Goal: Find specific page/section: Find specific page/section

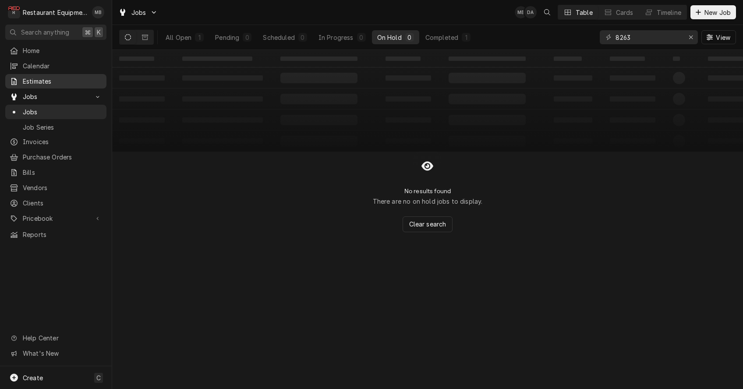
click at [33, 74] on link "Estimates" at bounding box center [55, 81] width 101 height 14
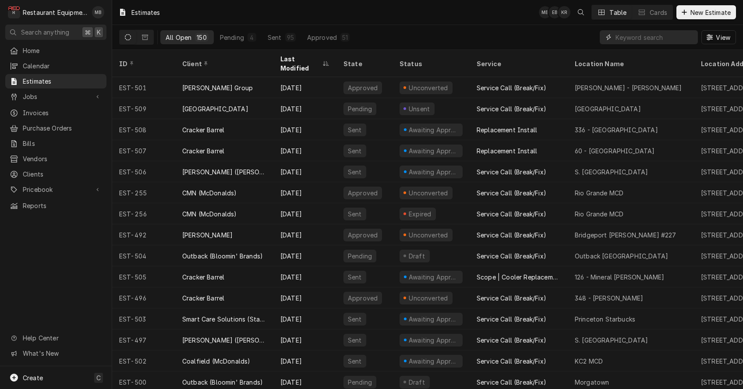
click at [627, 40] on input "Dynamic Content Wrapper" at bounding box center [654, 37] width 78 height 14
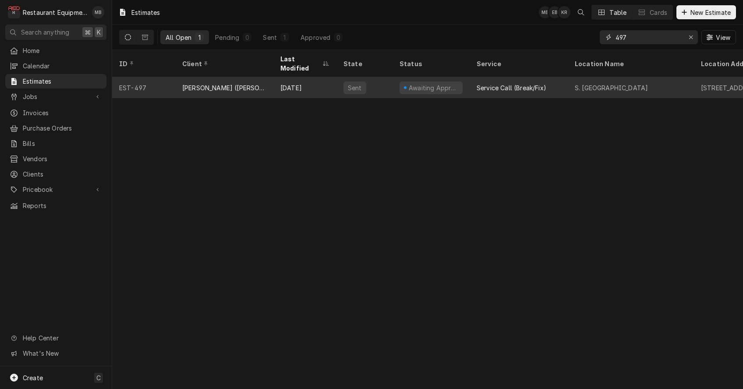
type input "497"
click at [204, 83] on div "[PERSON_NAME] ([PERSON_NAME])" at bounding box center [224, 87] width 84 height 9
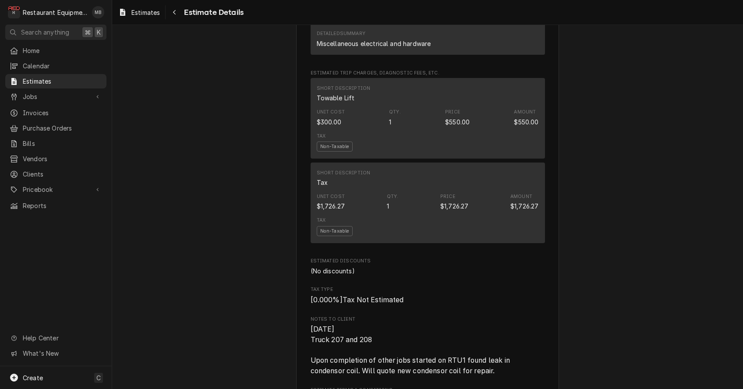
scroll to position [1288, 0]
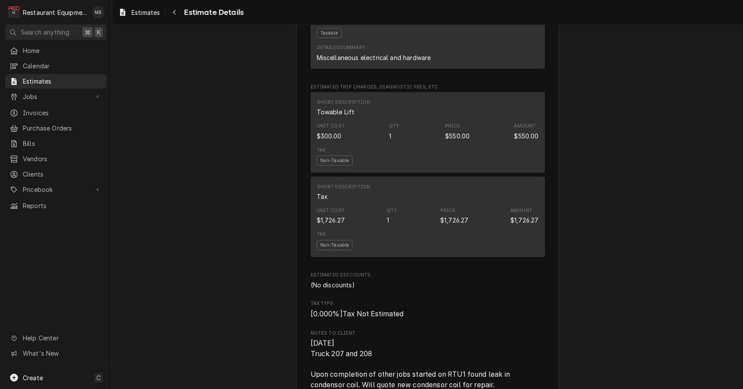
click at [377, 204] on div "Short Description Tax" at bounding box center [428, 192] width 222 height 24
click at [325, 225] on div "$1,726.27" at bounding box center [331, 219] width 28 height 9
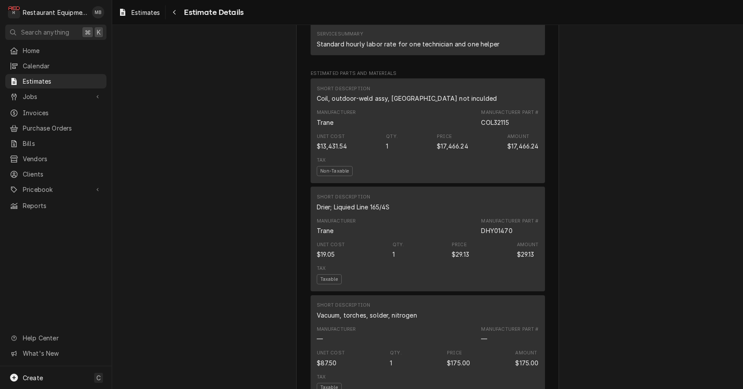
scroll to position [722, 0]
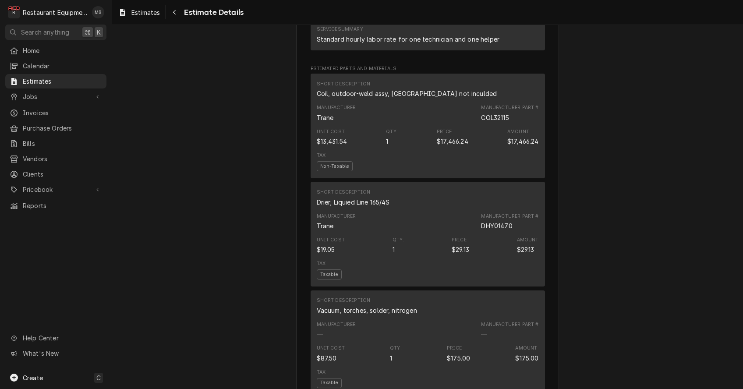
click at [481, 125] on div "Manufacturer Trane Manufacturer Part # COL32115" at bounding box center [428, 113] width 222 height 24
drag, startPoint x: 482, startPoint y: 135, endPoint x: 511, endPoint y: 134, distance: 29.8
copy div "COL32115"
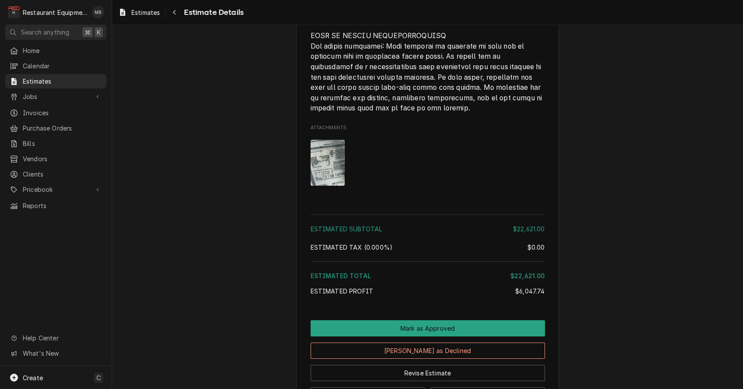
scroll to position [1993, 0]
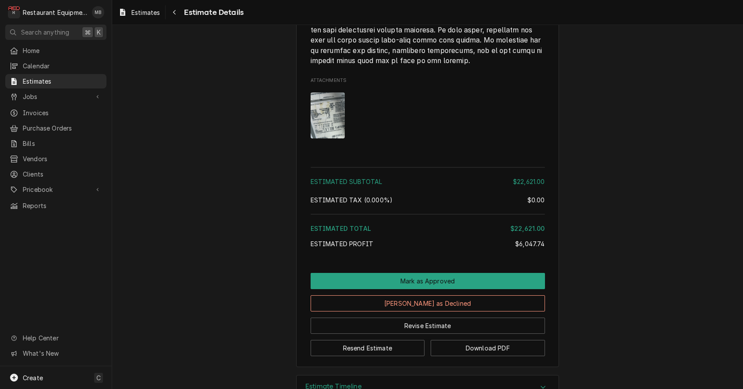
click at [328, 99] on img "Attachments" at bounding box center [327, 115] width 35 height 46
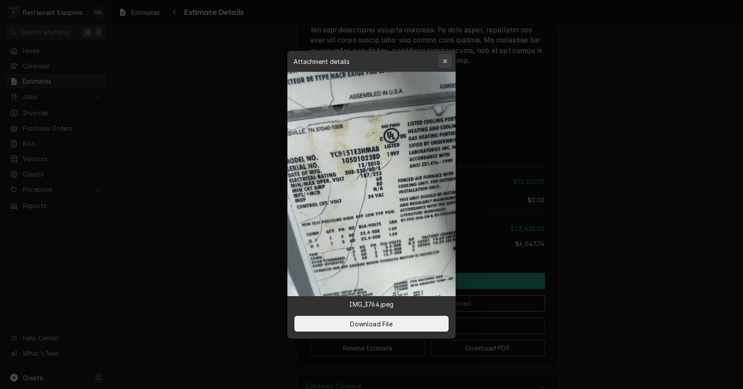
click at [446, 63] on icon "button" at bounding box center [445, 61] width 5 height 6
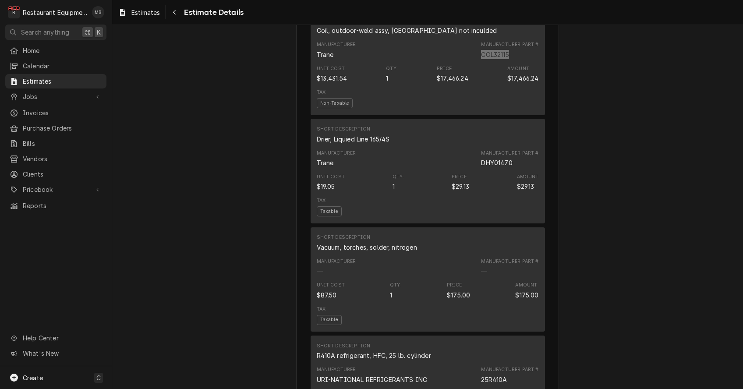
scroll to position [798, 0]
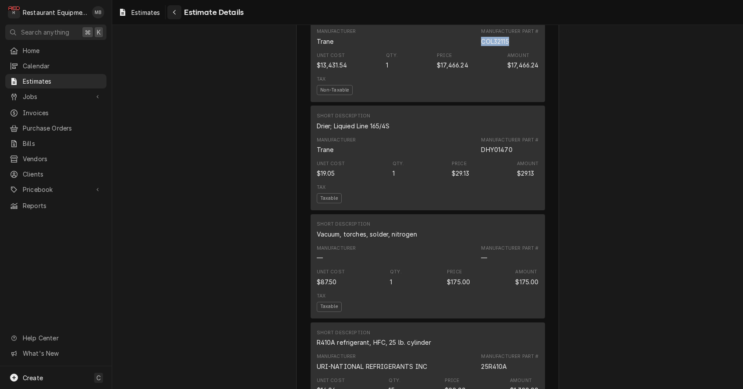
click at [176, 16] on div "Navigate back" at bounding box center [174, 12] width 9 height 9
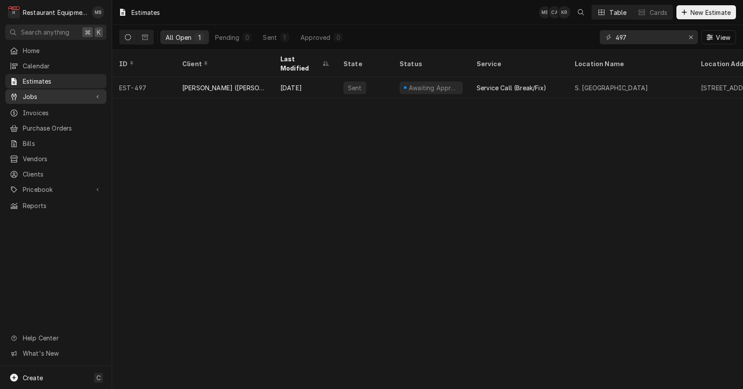
click at [38, 94] on span "Jobs" at bounding box center [56, 96] width 66 height 9
click at [34, 108] on span "Jobs" at bounding box center [62, 111] width 79 height 9
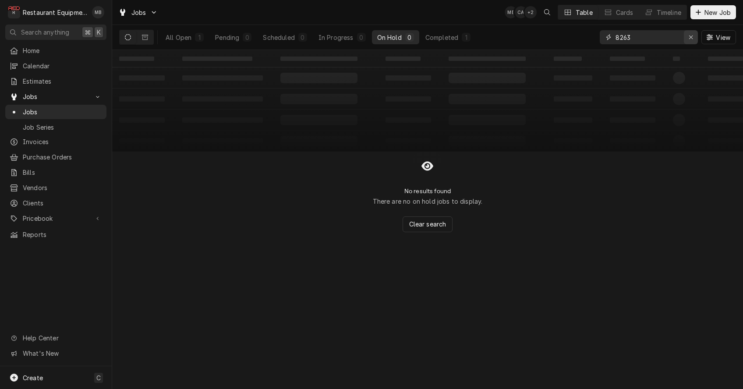
click at [689, 37] on icon "Erase input" at bounding box center [690, 37] width 5 height 6
